Goal: Information Seeking & Learning: Learn about a topic

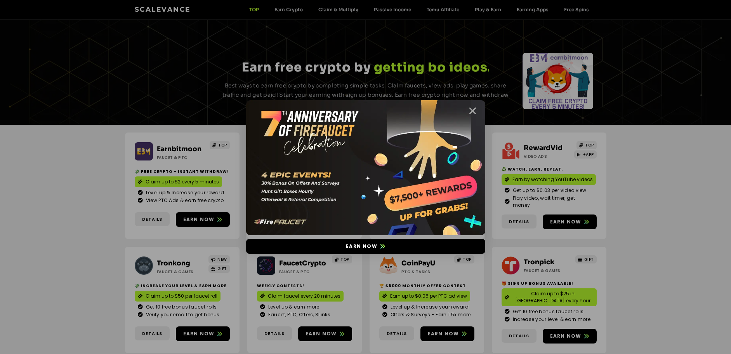
click at [471, 111] on icon "Close" at bounding box center [473, 111] width 10 height 10
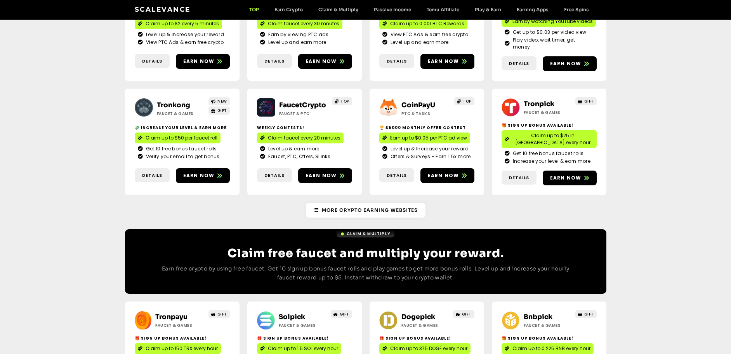
scroll to position [210, 0]
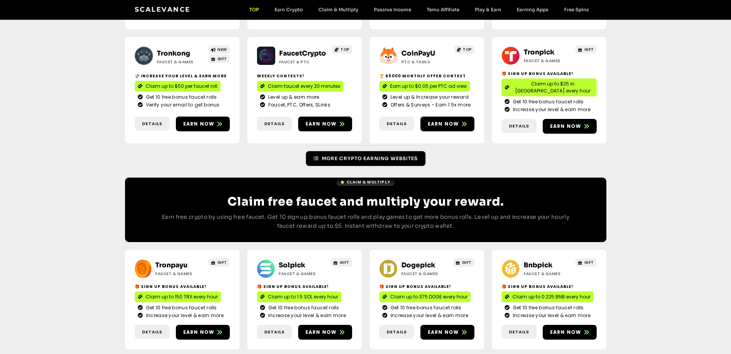
click at [353, 151] on link "More Crypto Earning Websites" at bounding box center [366, 158] width 120 height 15
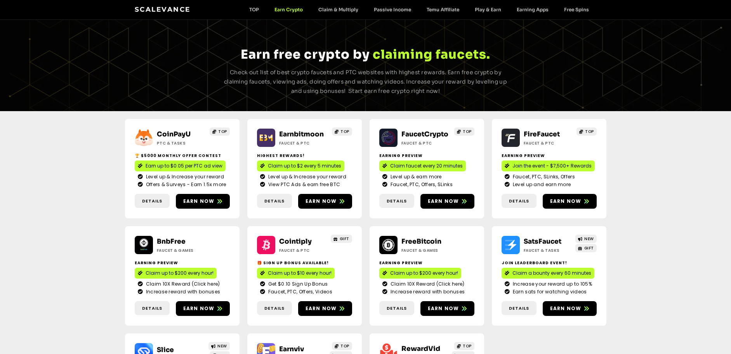
scroll to position [217, 0]
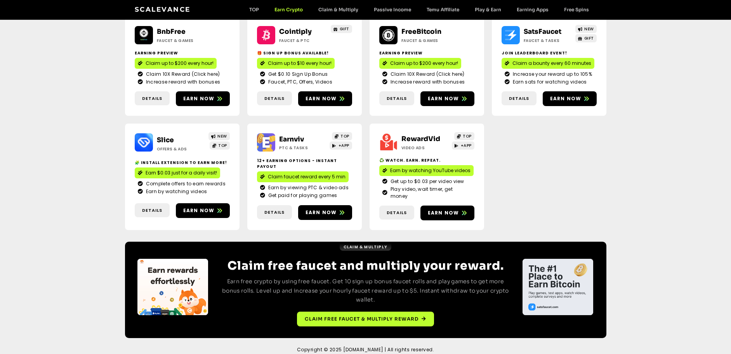
click at [165, 136] on link "Slice" at bounding box center [165, 140] width 17 height 8
click at [200, 207] on span "Earn now" at bounding box center [198, 210] width 31 height 7
